Goal: Information Seeking & Learning: Learn about a topic

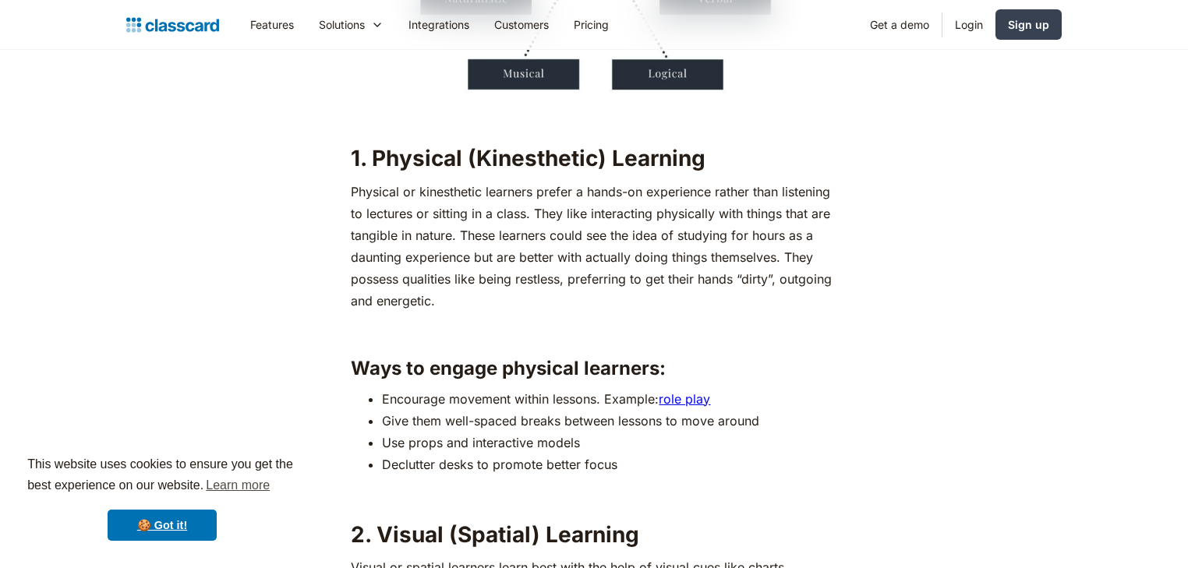
scroll to position [1766, 0]
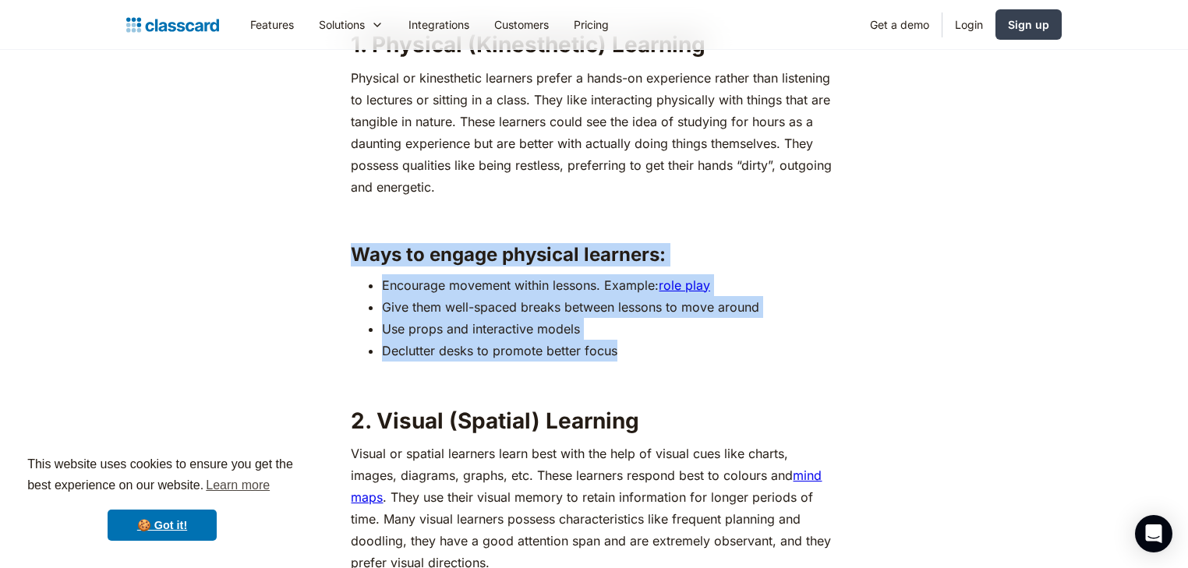
drag, startPoint x: 357, startPoint y: 256, endPoint x: 623, endPoint y: 358, distance: 285.7
copy div "Ways to engage physical learners: Encourage movement within lessons. Example: r…"
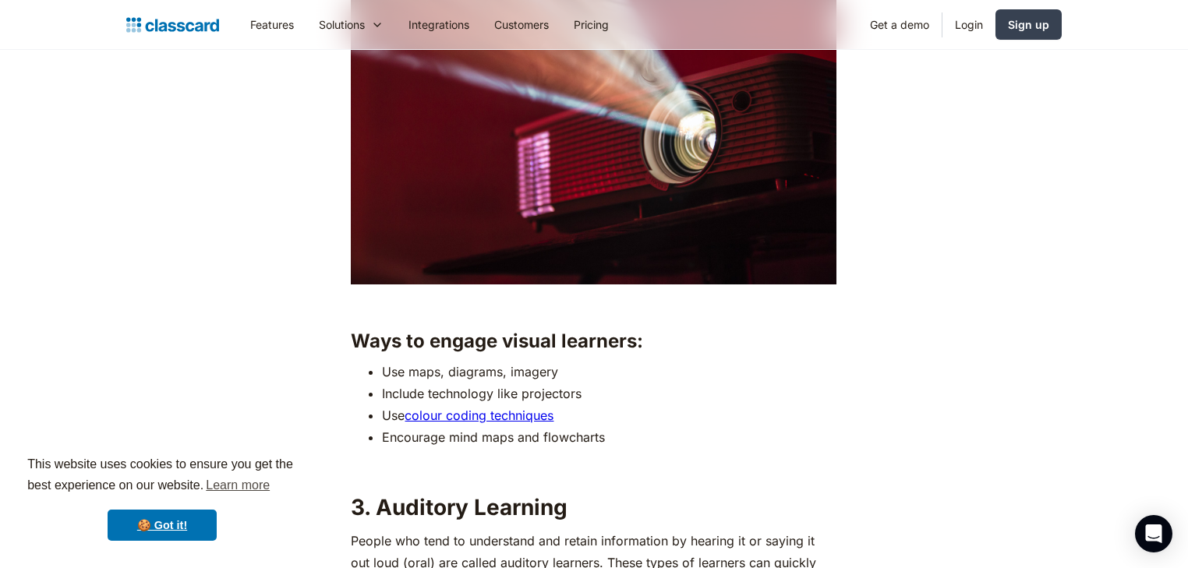
scroll to position [2494, 0]
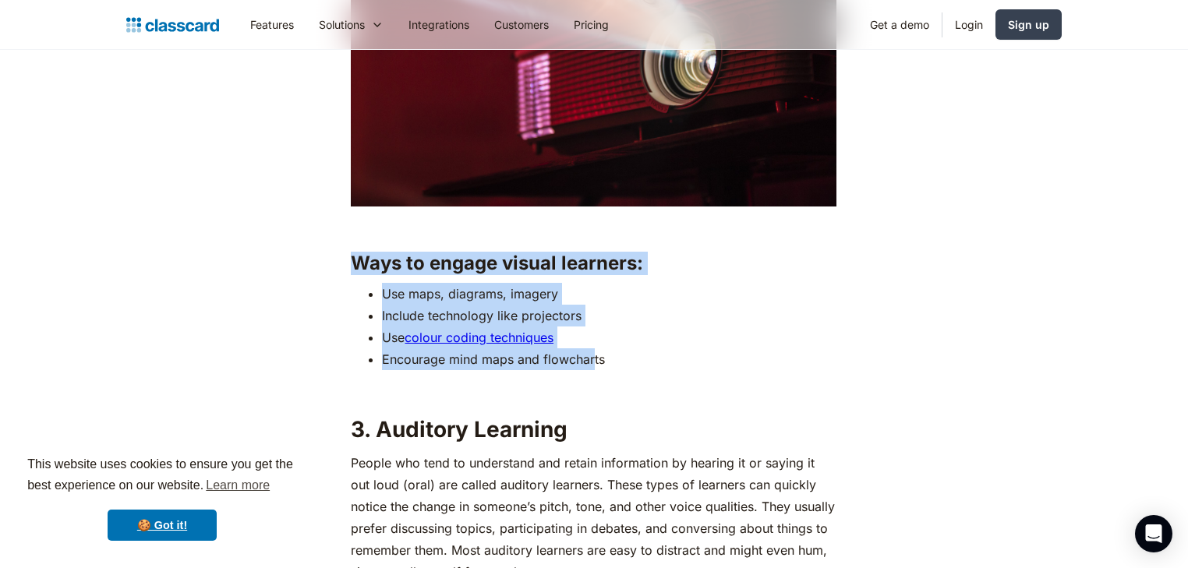
drag, startPoint x: 358, startPoint y: 260, endPoint x: 625, endPoint y: 368, distance: 287.4
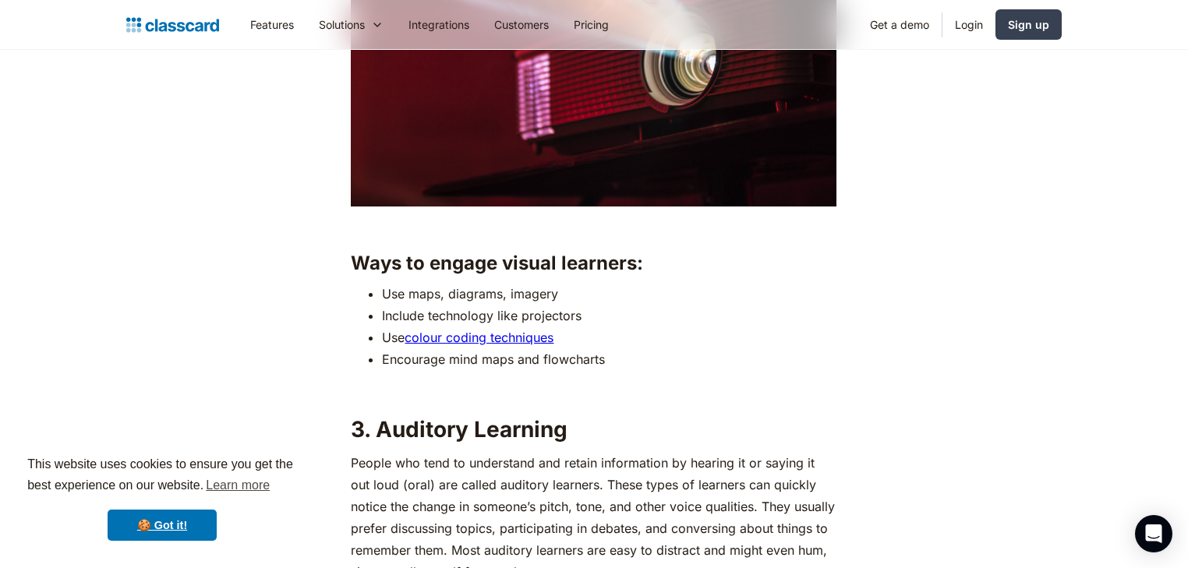
click at [631, 367] on li "Encourage mind maps and flowcharts" at bounding box center [609, 359] width 454 height 22
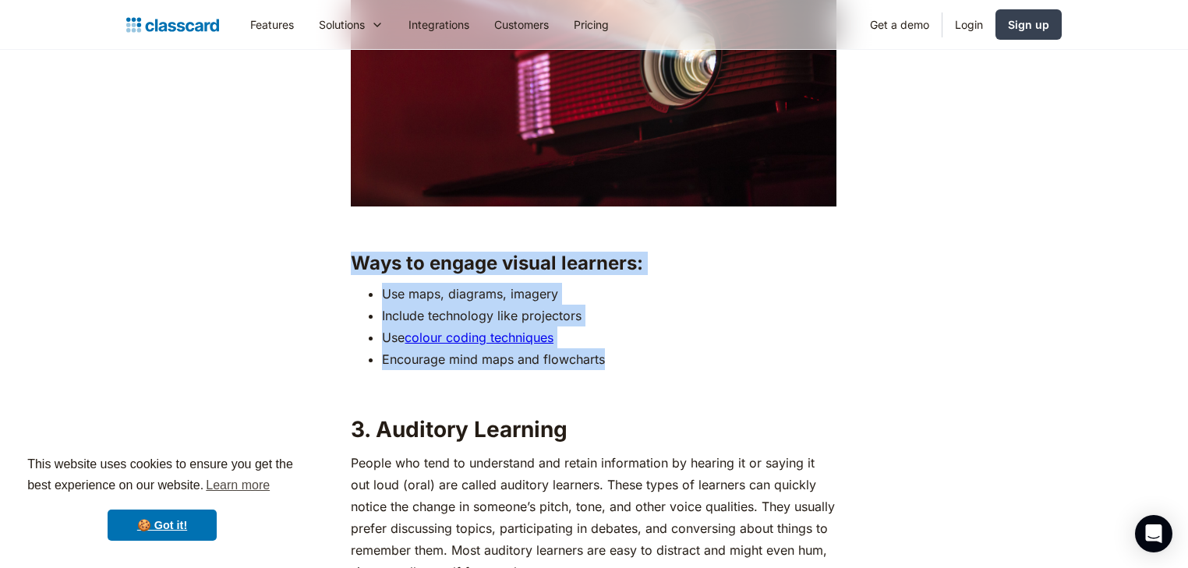
drag, startPoint x: 614, startPoint y: 365, endPoint x: 344, endPoint y: 261, distance: 289.6
copy div "Ways to engage visual learners: Use maps, diagrams, imagery Include technology …"
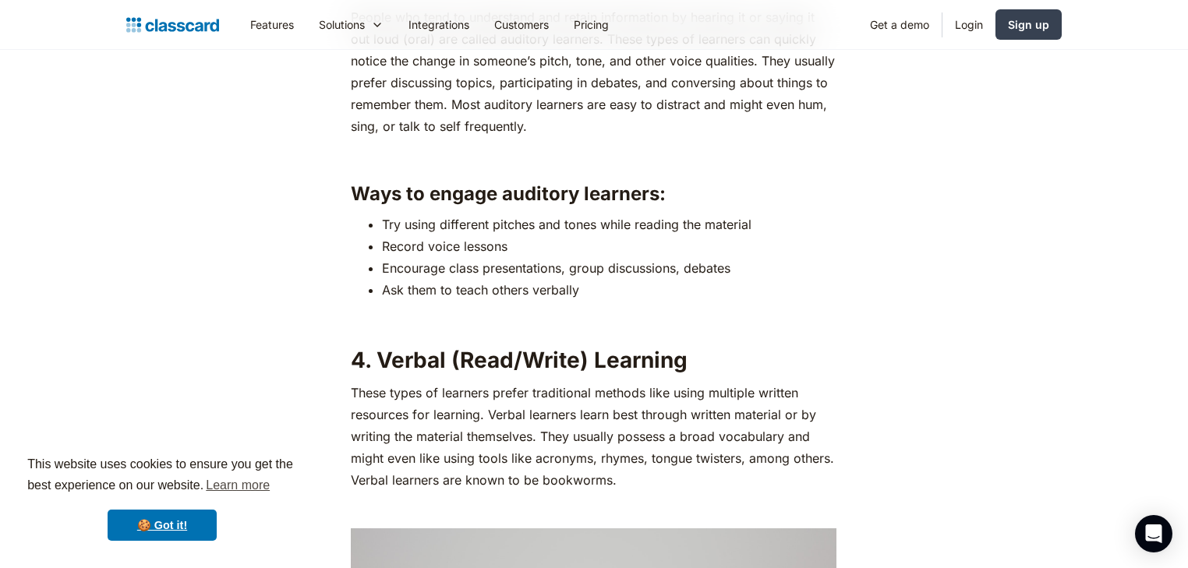
scroll to position [2909, 0]
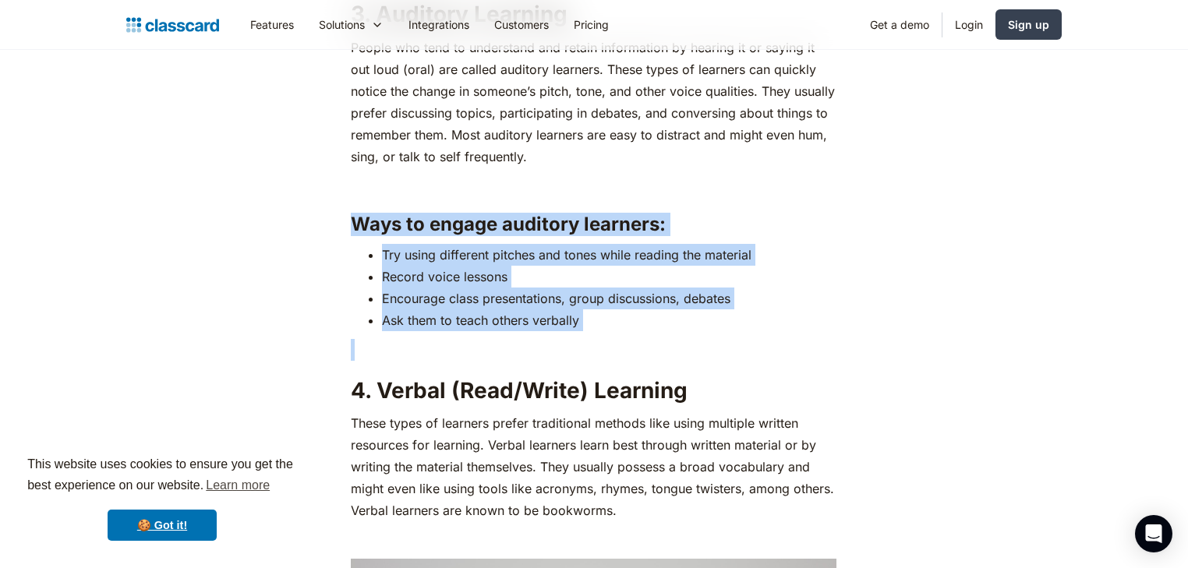
drag, startPoint x: 351, startPoint y: 219, endPoint x: 601, endPoint y: 334, distance: 274.4
copy div "Ways to engage auditory learners: Try using different pitches and tones while r…"
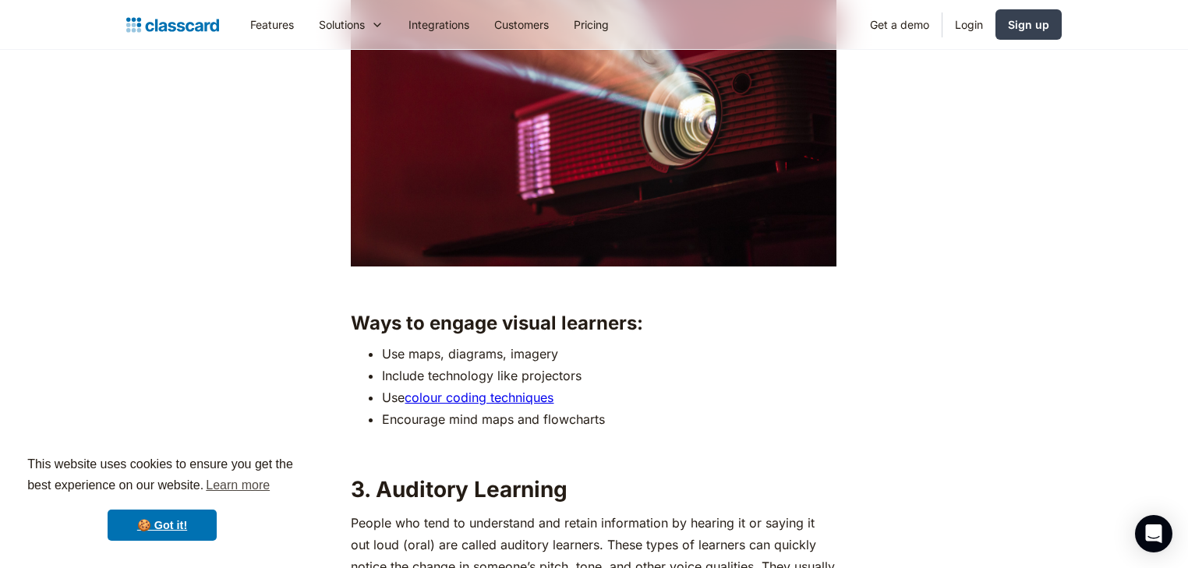
scroll to position [2494, 0]
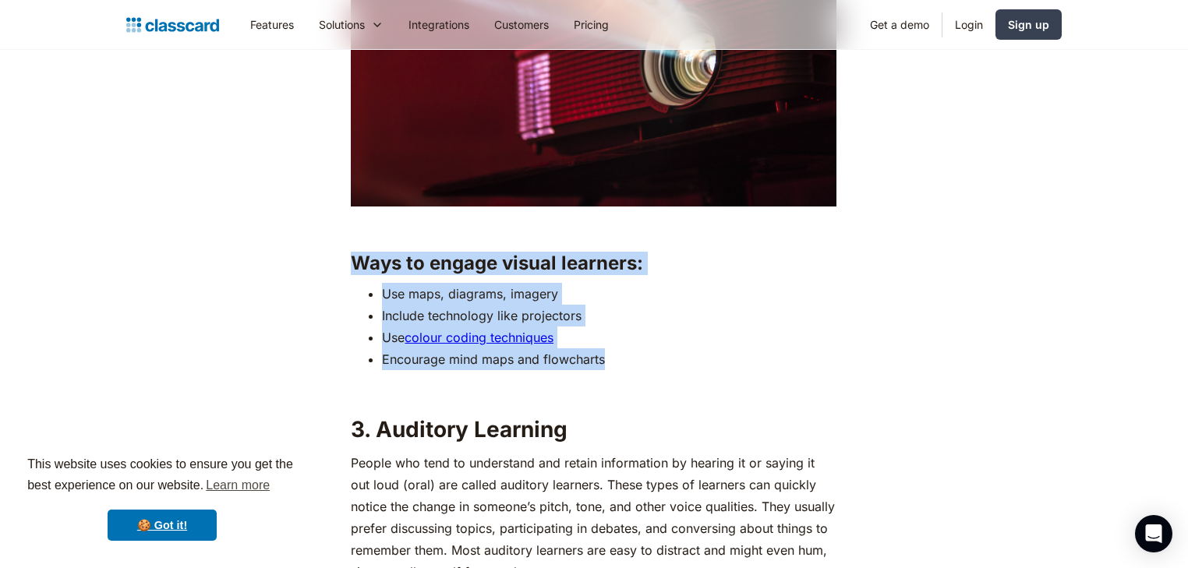
drag, startPoint x: 614, startPoint y: 363, endPoint x: 351, endPoint y: 257, distance: 283.2
copy div "Ways to engage visual learners: Use maps, diagrams, imagery Include technology …"
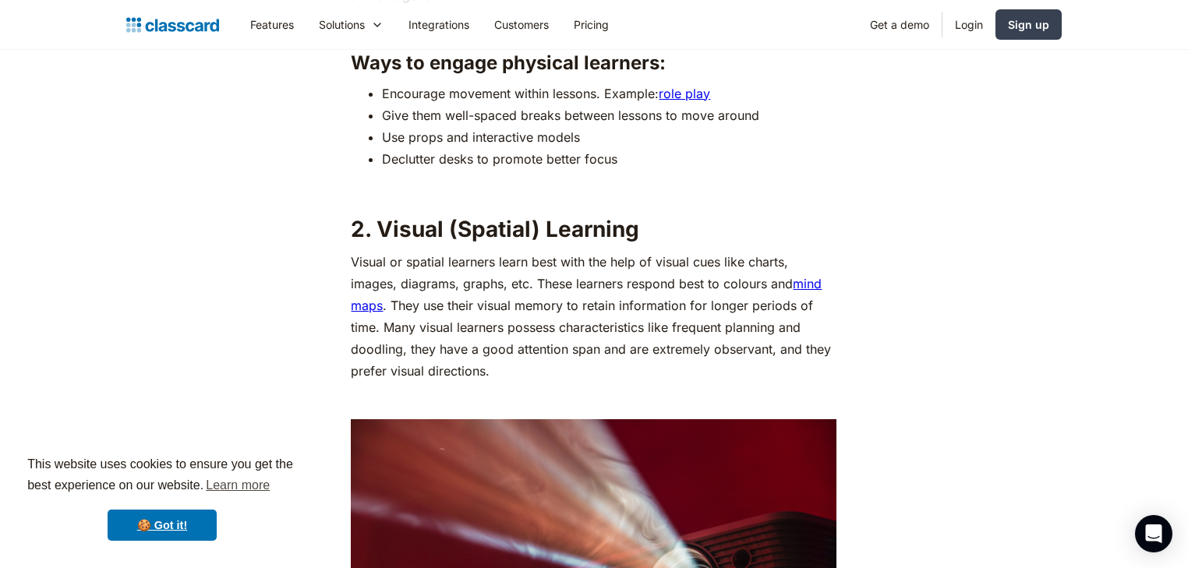
scroll to position [1766, 0]
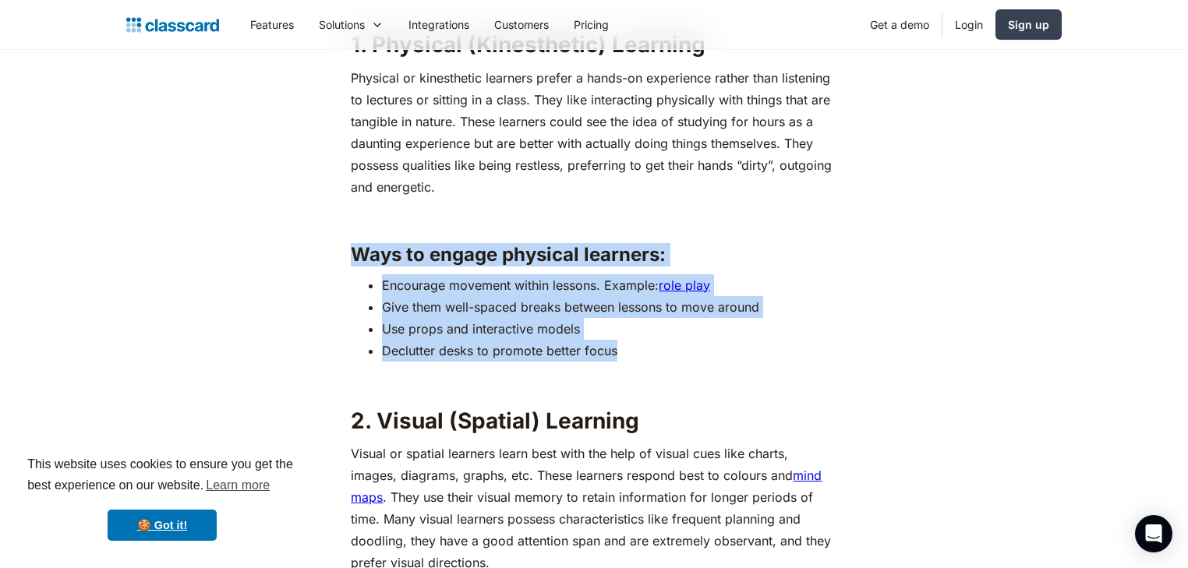
drag, startPoint x: 577, startPoint y: 352, endPoint x: 321, endPoint y: 253, distance: 274.4
copy div "Ways to engage physical learners: Encourage movement within lessons. Example: r…"
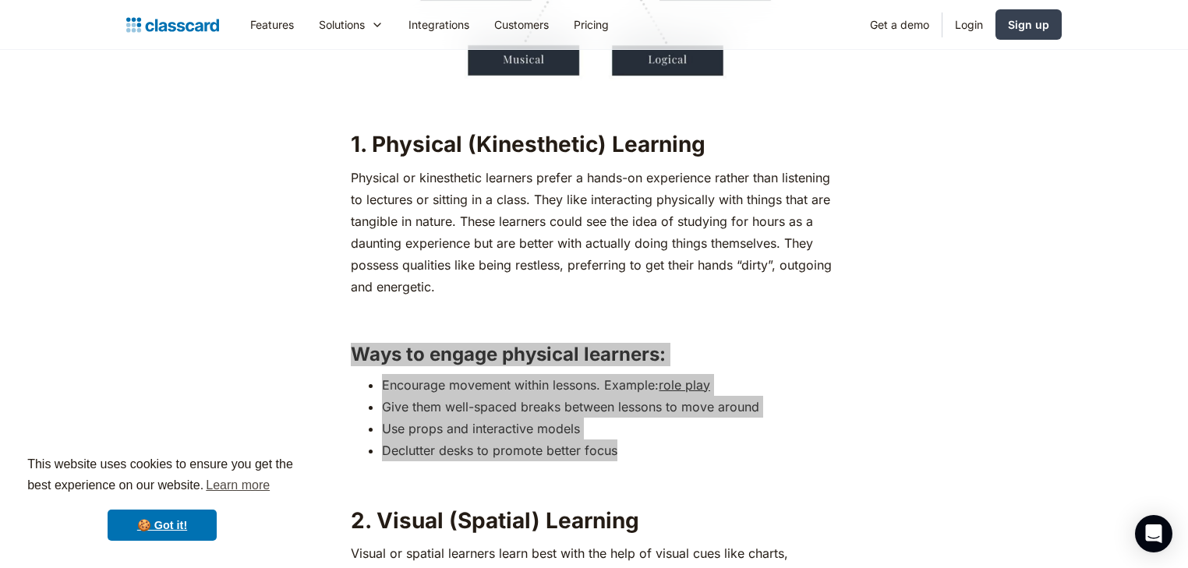
scroll to position [1559, 0]
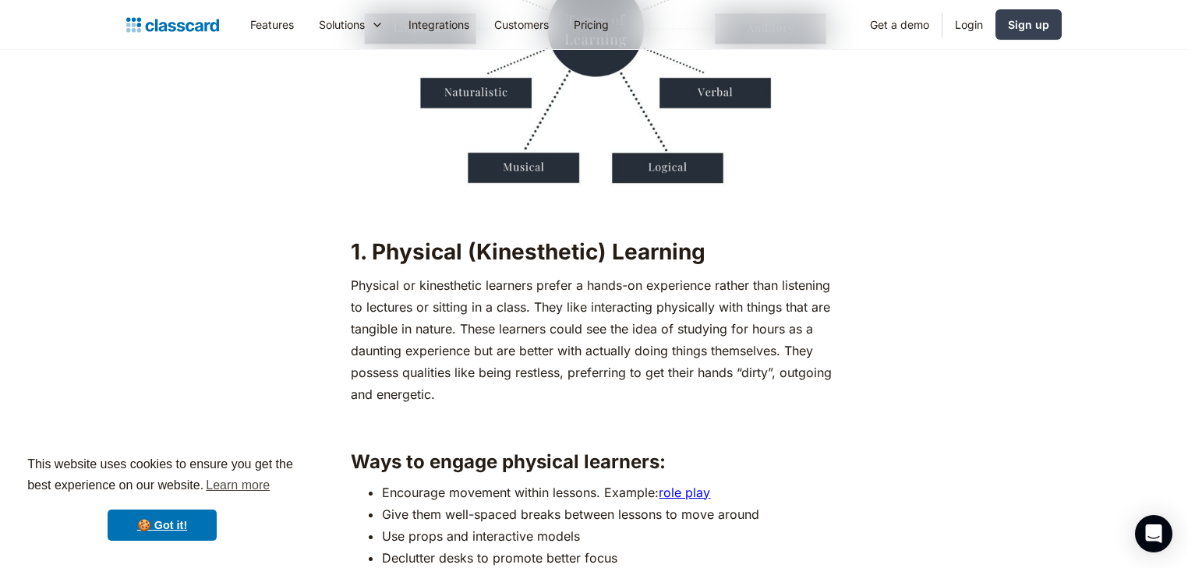
click at [358, 245] on strong "1. Physical (Kinesthetic) Learning" at bounding box center [528, 251] width 355 height 26
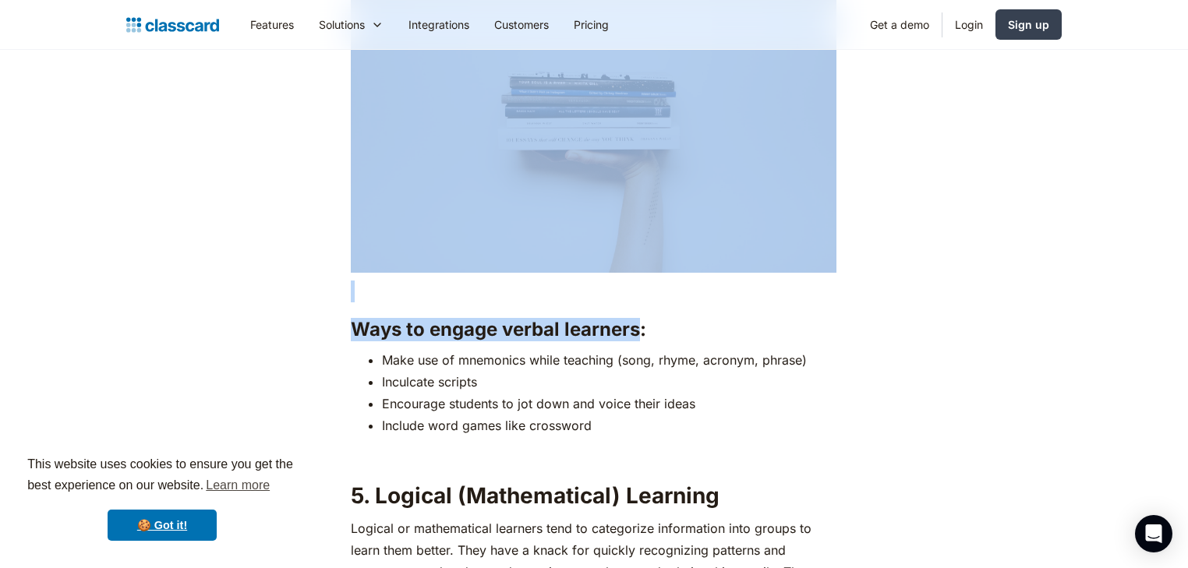
scroll to position [3533, 0]
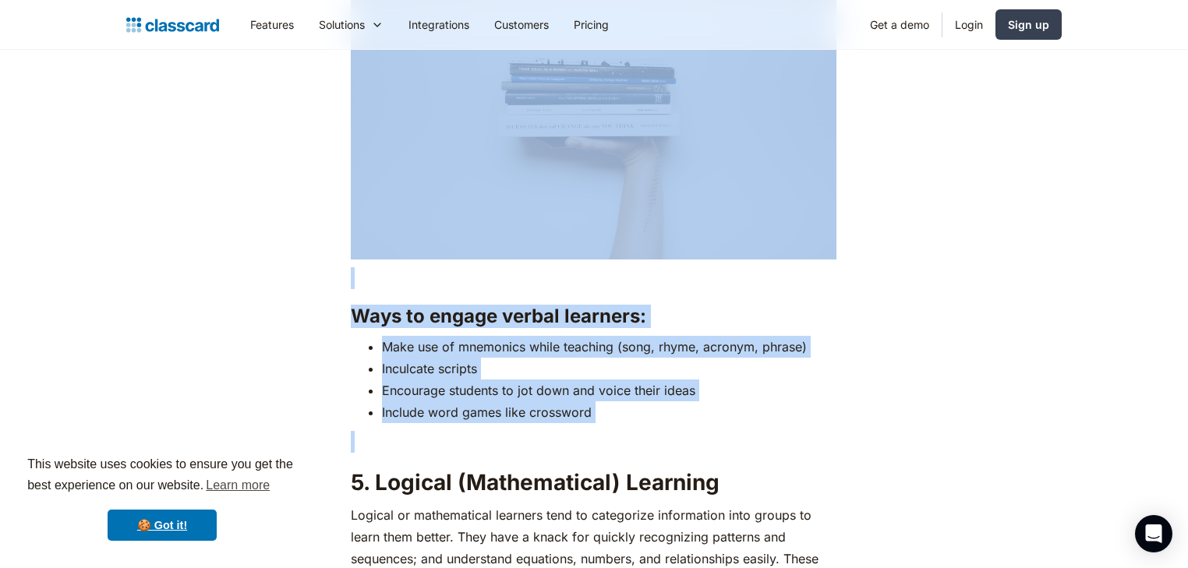
drag, startPoint x: 343, startPoint y: 238, endPoint x: 680, endPoint y: 426, distance: 385.1
copy div "6. Loremips (Dolorsitame) Consecte Adipisci el seddoeiusmo temporin utlabo e do…"
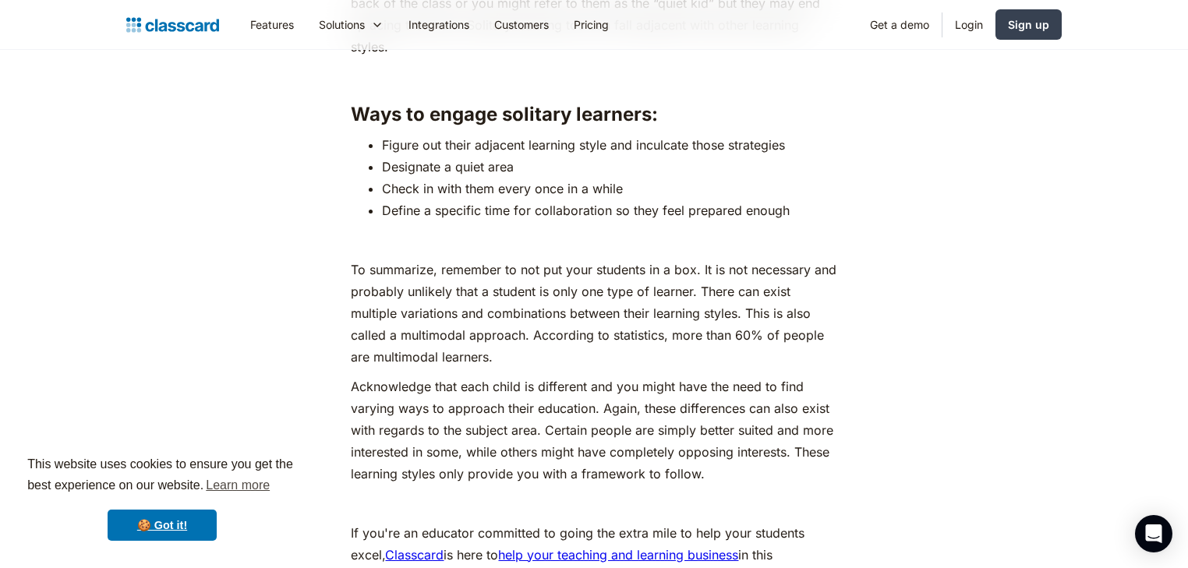
scroll to position [6650, 0]
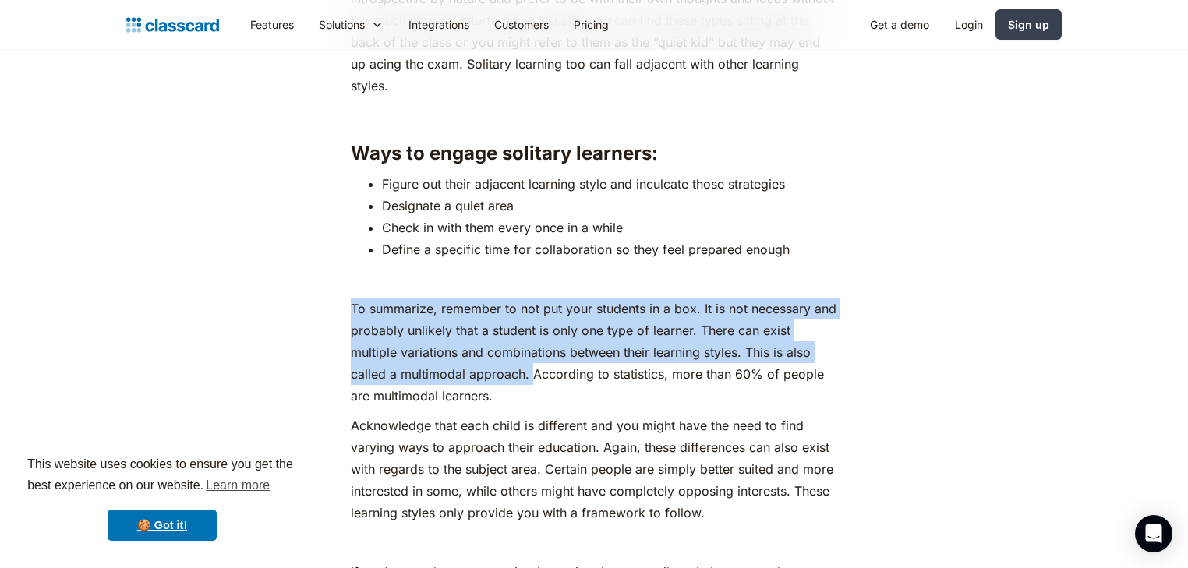
drag, startPoint x: 530, startPoint y: 329, endPoint x: 343, endPoint y: 251, distance: 202.6
copy p "To summarize, remember to not put your students in a box. It is not necessary a…"
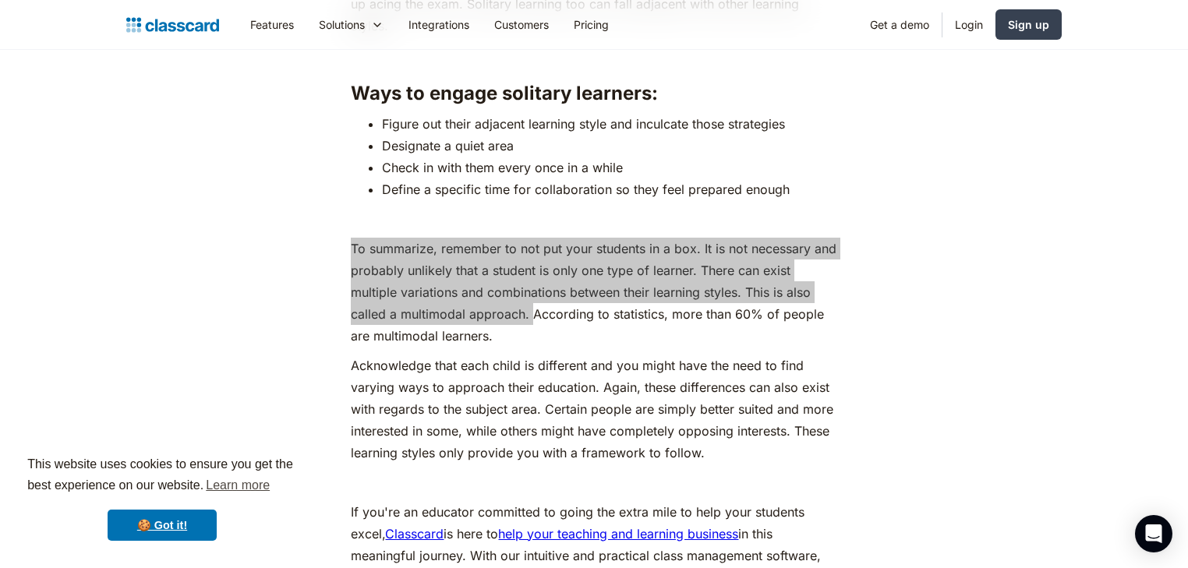
scroll to position [6754, 0]
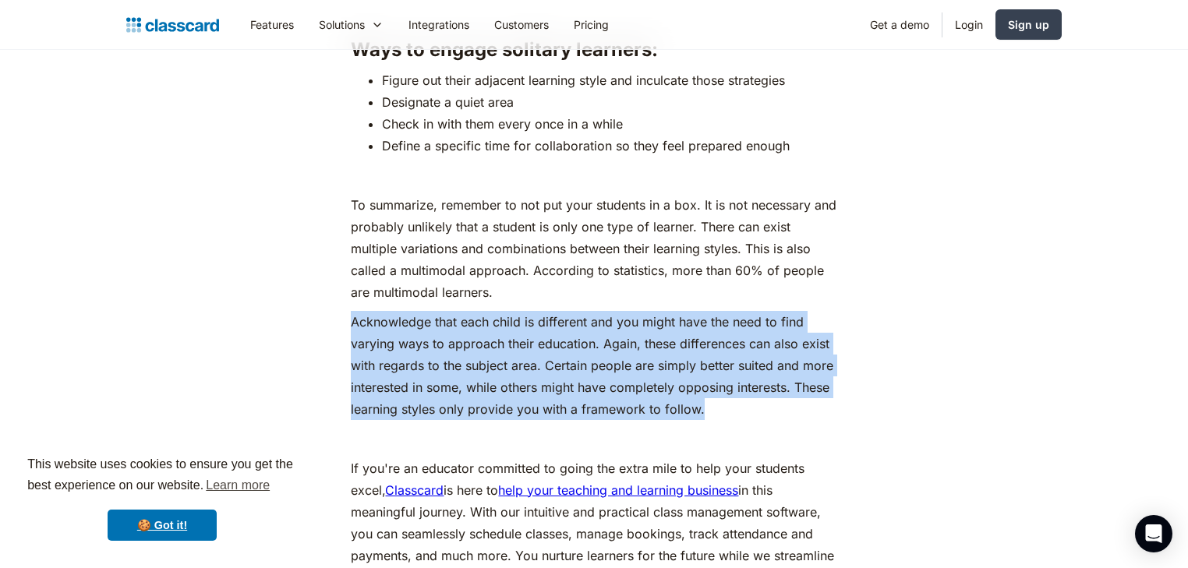
drag, startPoint x: 700, startPoint y: 368, endPoint x: 349, endPoint y: 267, distance: 364.8
copy p "Acknowledge that each child is different and you might have the need to find va…"
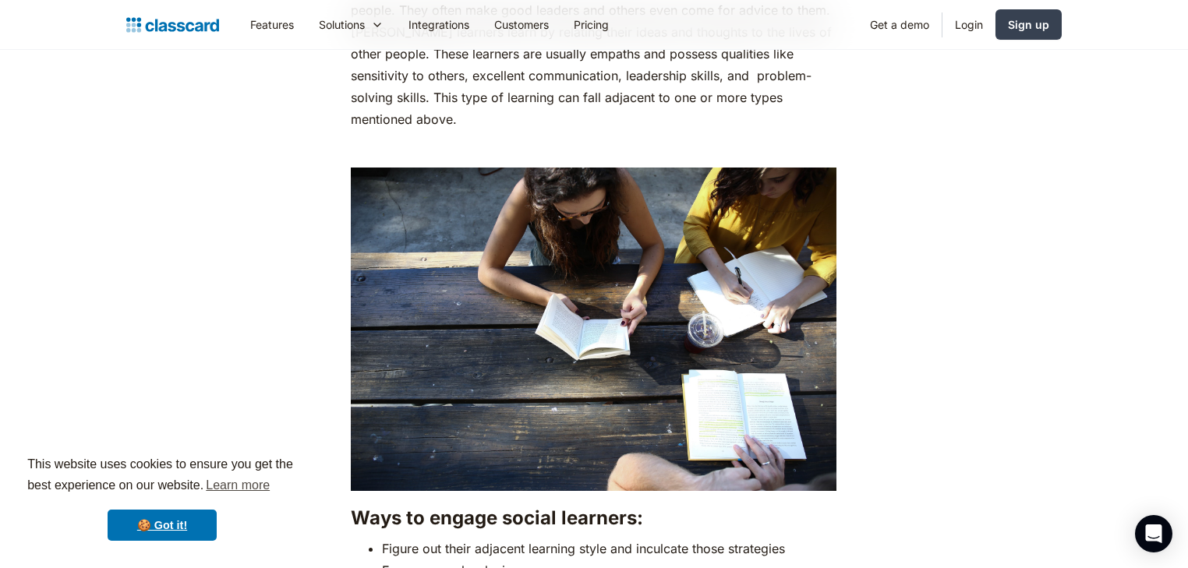
scroll to position [5818, 0]
